Goal: Navigation & Orientation: Go to known website

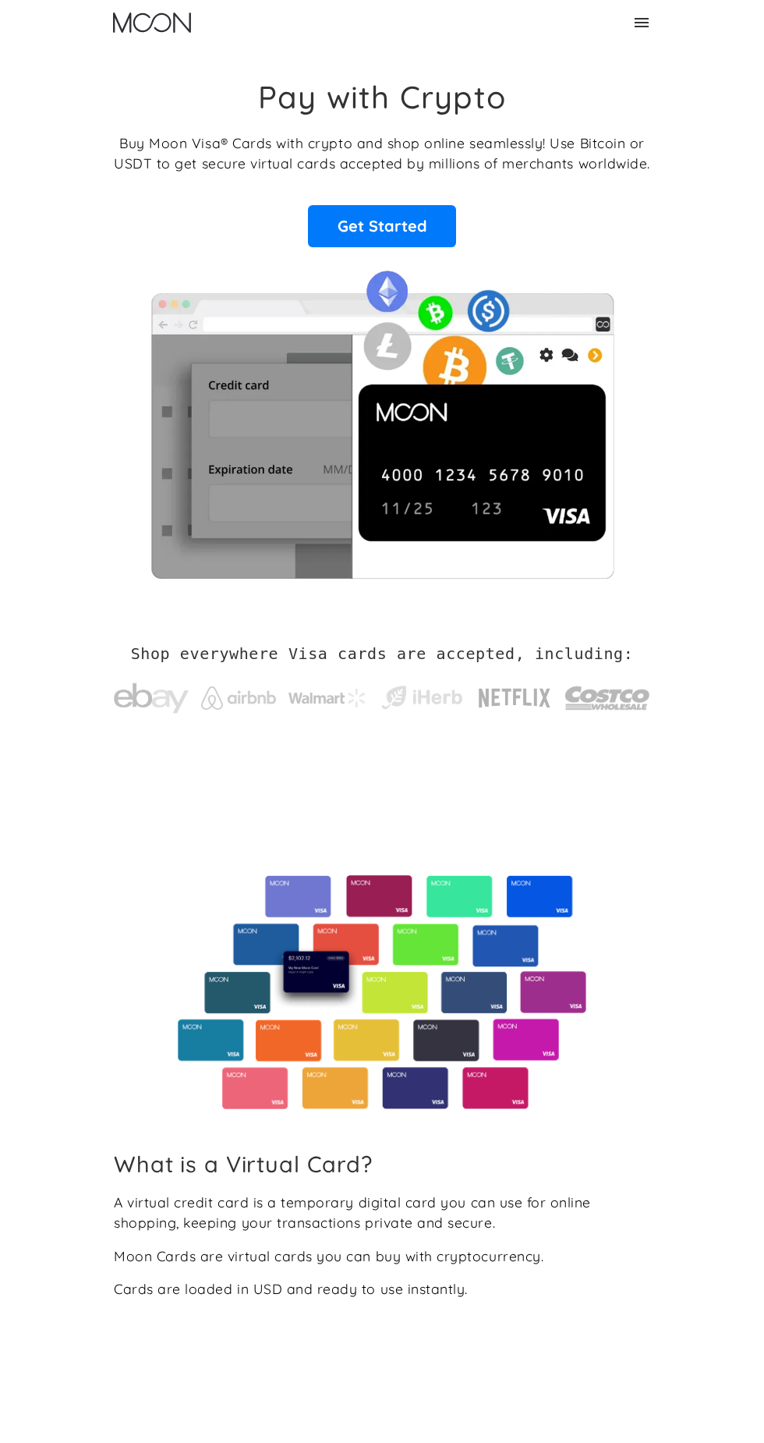
click at [676, 41] on div "Home About About Moon Careers Founder's Letter For Business Business Moon APIs …" at bounding box center [382, 22] width 764 height 45
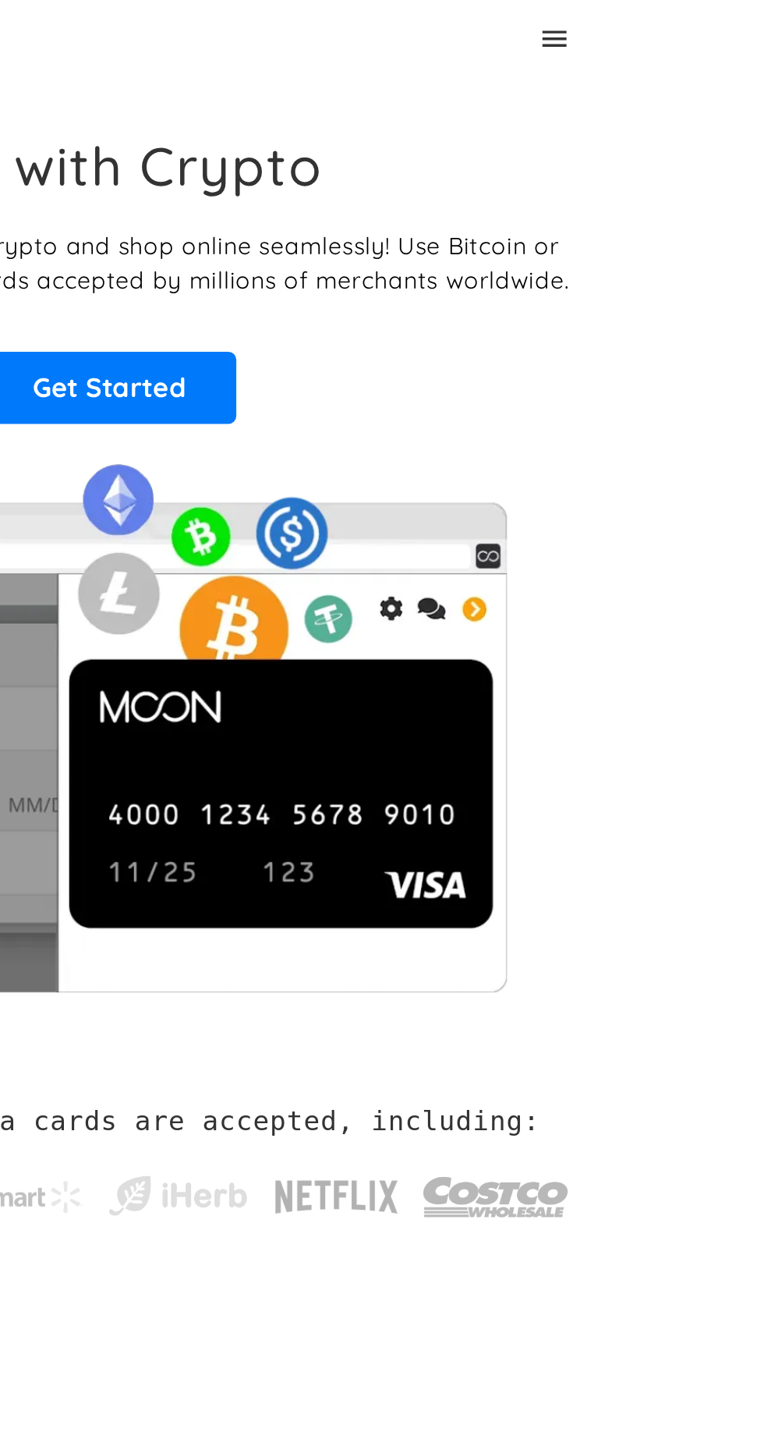
click at [647, 28] on icon at bounding box center [641, 22] width 19 height 19
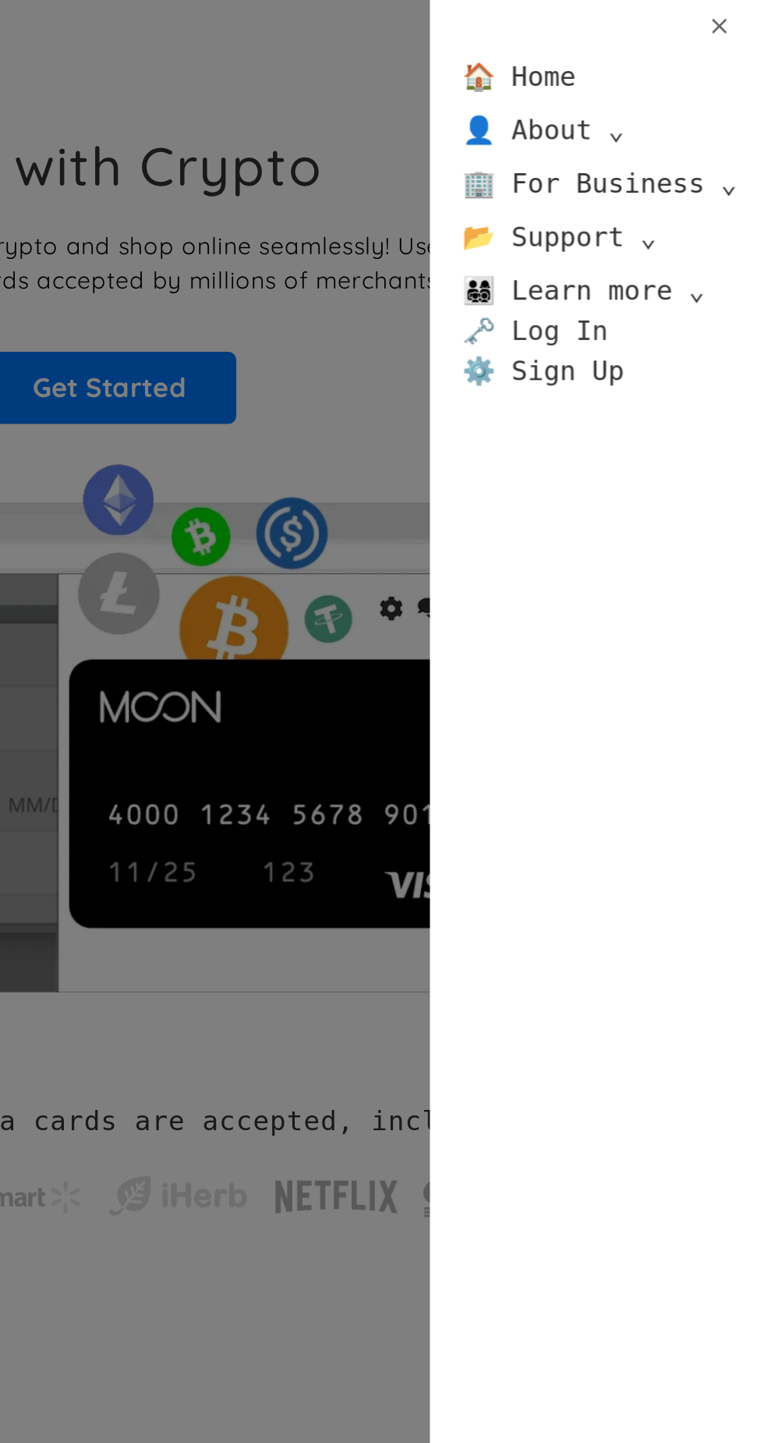
click at [643, 191] on link "🗝️ Log In" at bounding box center [630, 192] width 85 height 23
